Goal: Transaction & Acquisition: Obtain resource

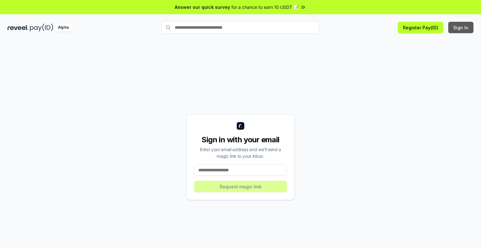
click at [463, 26] on button "Sign In" at bounding box center [461, 27] width 25 height 11
click at [463, 29] on button "Sign In" at bounding box center [461, 27] width 25 height 11
click at [12, 26] on img at bounding box center [18, 28] width 21 height 8
click at [449, 25] on div "Register Pay(ID) Sign In" at bounding box center [396, 27] width 154 height 11
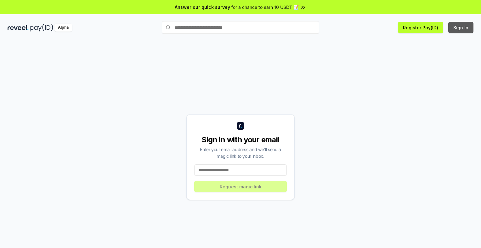
click at [457, 26] on button "Sign In" at bounding box center [461, 27] width 25 height 11
click at [457, 28] on button "Sign In" at bounding box center [461, 27] width 25 height 11
click at [244, 170] on input at bounding box center [240, 169] width 93 height 11
type input "**********"
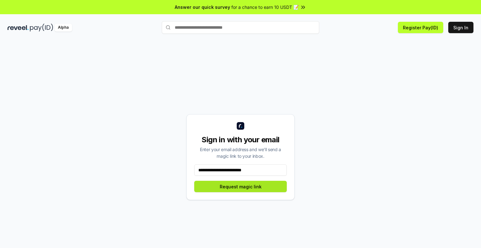
click at [237, 186] on button "Request magic link" at bounding box center [240, 186] width 93 height 11
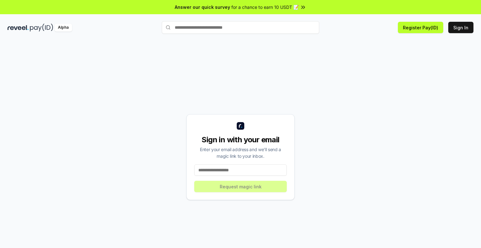
click at [225, 168] on input at bounding box center [240, 169] width 93 height 11
type input "**********"
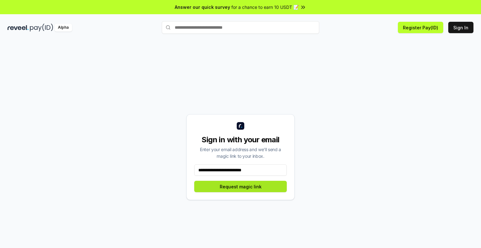
click at [250, 186] on button "Request magic link" at bounding box center [240, 186] width 93 height 11
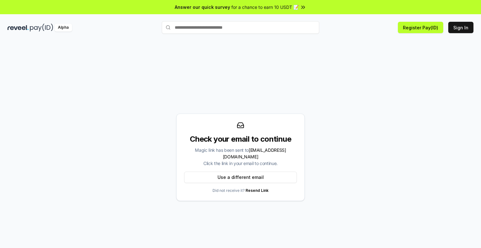
click at [64, 26] on div "Alpha" at bounding box center [64, 28] width 18 height 8
click at [25, 28] on img at bounding box center [18, 28] width 21 height 8
click at [14, 26] on img at bounding box center [18, 28] width 21 height 8
click at [472, 25] on button "Sign In" at bounding box center [461, 27] width 25 height 11
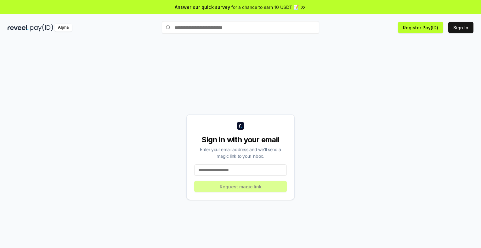
click at [223, 170] on input at bounding box center [240, 169] width 93 height 11
click at [212, 172] on input at bounding box center [240, 169] width 93 height 11
click at [201, 170] on input at bounding box center [240, 169] width 93 height 11
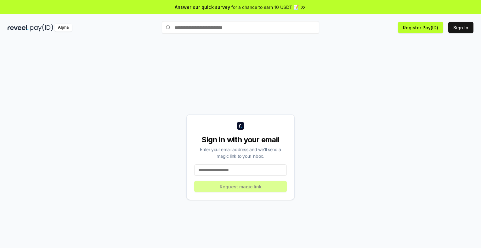
click at [201, 170] on input at bounding box center [240, 169] width 93 height 11
click at [197, 170] on input at bounding box center [240, 169] width 93 height 11
click at [202, 169] on input at bounding box center [240, 169] width 93 height 11
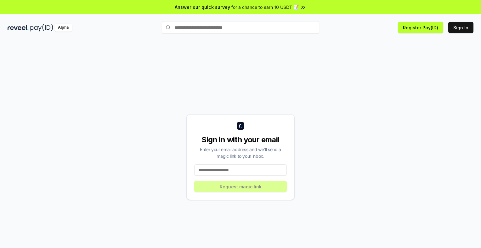
click at [202, 169] on input at bounding box center [240, 169] width 93 height 11
drag, startPoint x: 202, startPoint y: 169, endPoint x: 238, endPoint y: 172, distance: 36.4
click at [238, 172] on input at bounding box center [240, 169] width 93 height 11
